Goal: Navigation & Orientation: Understand site structure

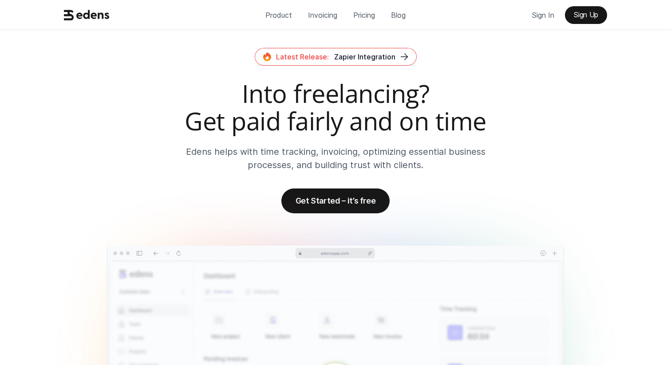
click at [305, 26] on div "Product Invoicing Pricing Blog Sign In Sign Up" at bounding box center [335, 15] width 671 height 30
click at [315, 17] on p "Invoicing" at bounding box center [322, 14] width 29 height 13
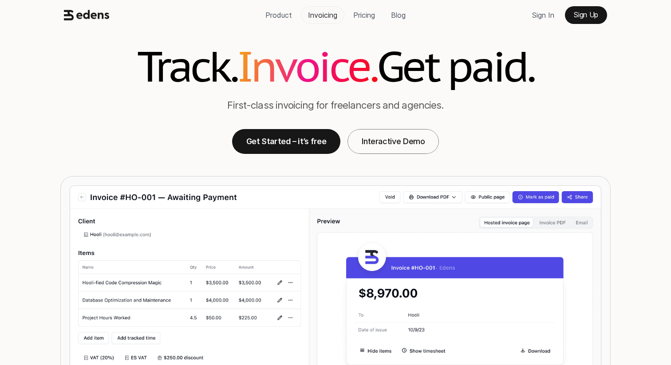
click at [355, 16] on p "Pricing" at bounding box center [364, 14] width 22 height 13
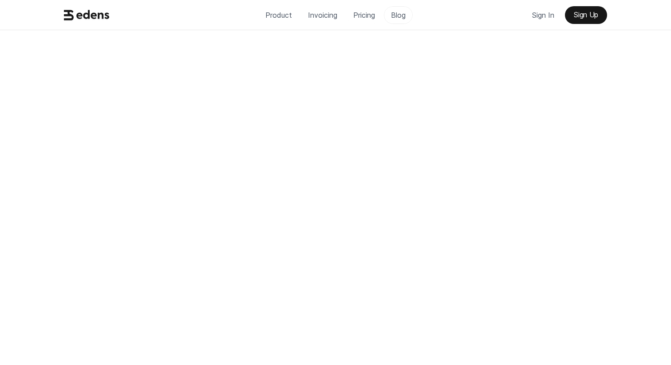
click at [389, 15] on link "Blog" at bounding box center [398, 15] width 29 height 18
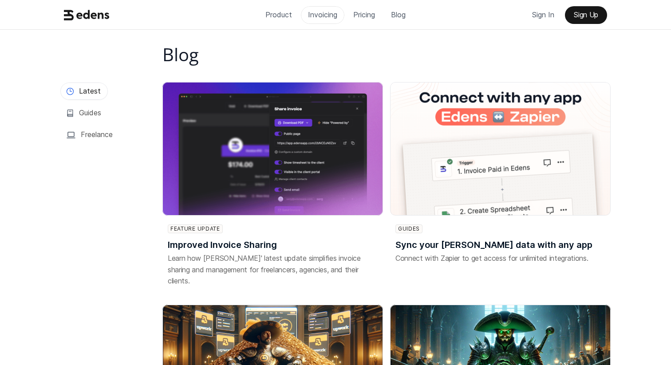
click at [322, 12] on p "Invoicing" at bounding box center [322, 14] width 29 height 13
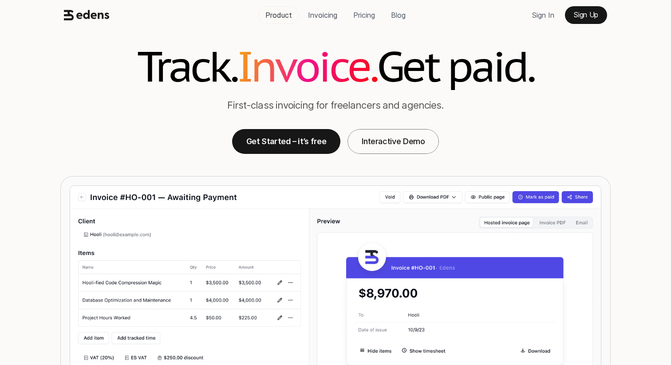
click at [267, 14] on p "Product" at bounding box center [278, 14] width 27 height 13
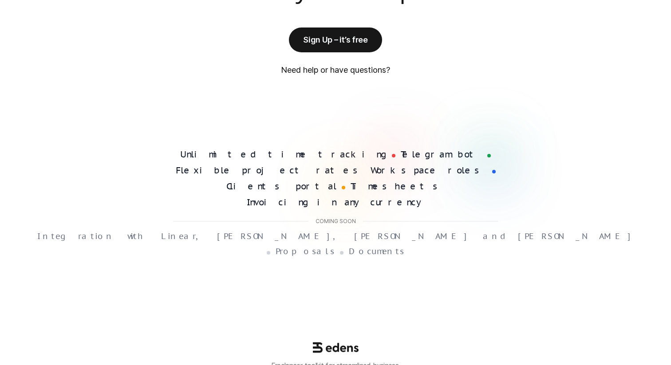
scroll to position [2306, 0]
